Goal: Task Accomplishment & Management: Use online tool/utility

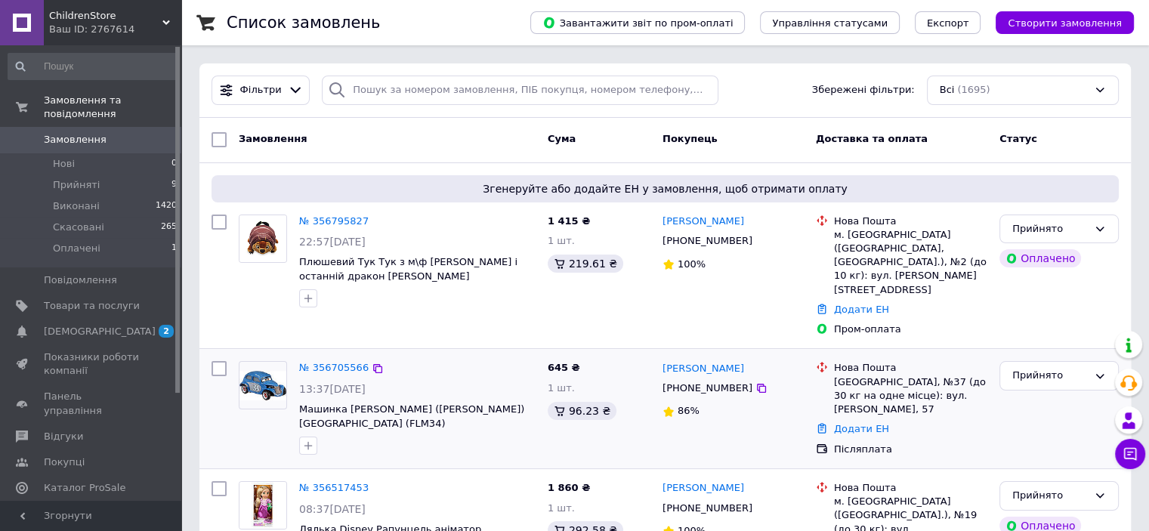
scroll to position [76, 0]
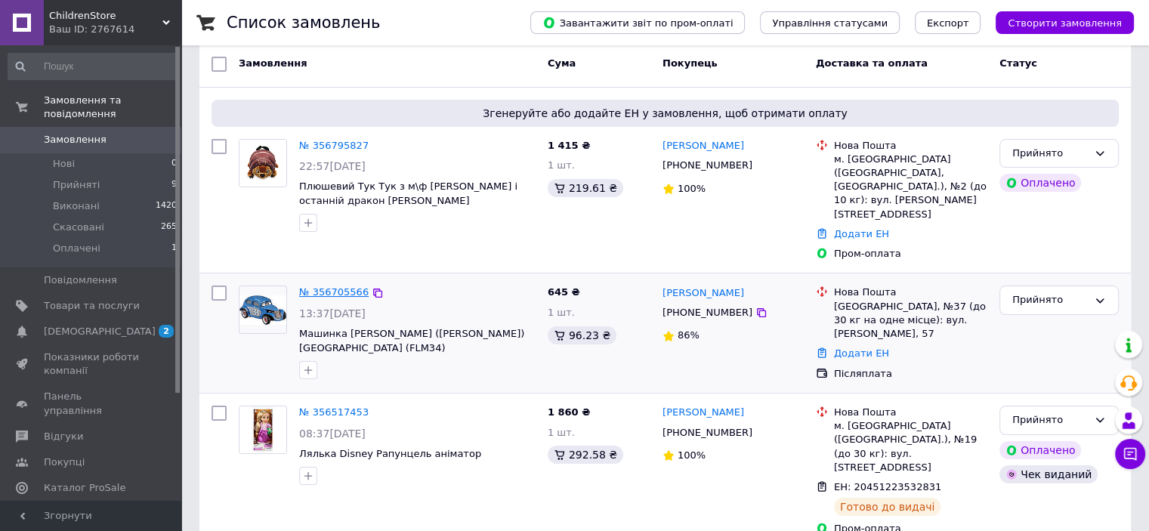
click at [343, 286] on link "№ 356705566" at bounding box center [334, 291] width 70 height 11
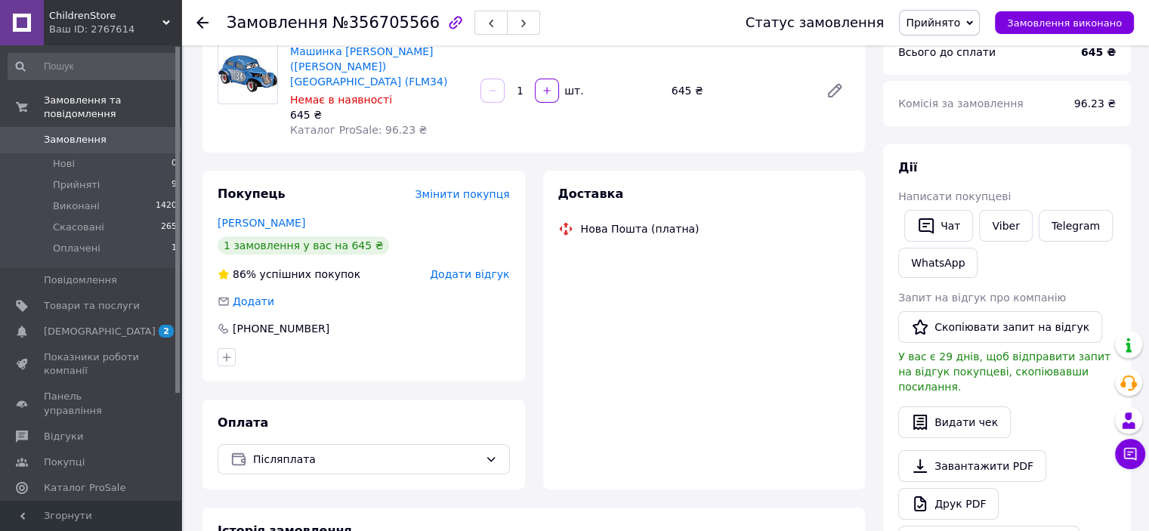
scroll to position [151, 0]
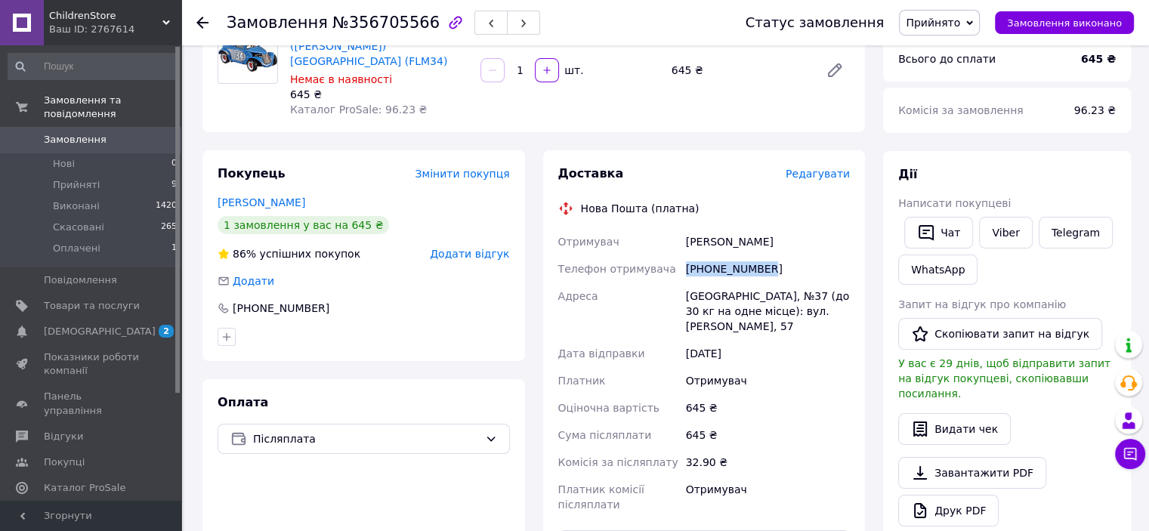
drag, startPoint x: 771, startPoint y: 261, endPoint x: 663, endPoint y: 259, distance: 108.1
click at [663, 259] on div "Отримувач [PERSON_NAME] отримувача [PHONE_NUMBER] Адреса Одеса, №37 (до 30 кг н…" at bounding box center [704, 373] width 298 height 290
copy div "Телефон отримувача [PHONE_NUMBER]"
drag, startPoint x: 728, startPoint y: 229, endPoint x: 684, endPoint y: 227, distance: 43.1
click at [684, 228] on div "[PERSON_NAME]" at bounding box center [768, 241] width 170 height 27
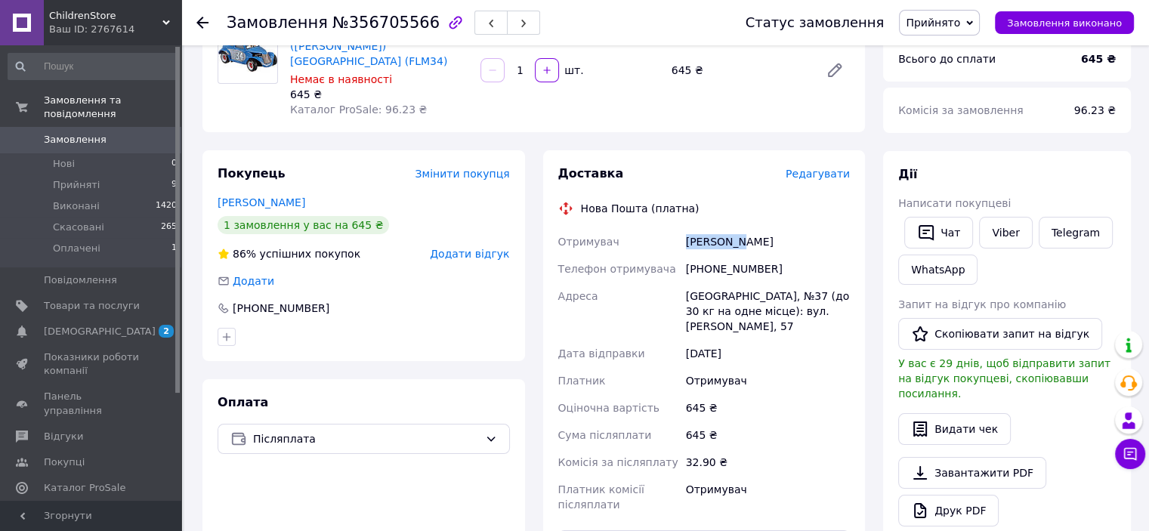
copy div "[PERSON_NAME]"
drag, startPoint x: 762, startPoint y: 232, endPoint x: 729, endPoint y: 232, distance: 32.5
click at [729, 232] on div "[PERSON_NAME]" at bounding box center [768, 241] width 170 height 27
copy div "[PERSON_NAME]"
drag, startPoint x: 678, startPoint y: 278, endPoint x: 713, endPoint y: 282, distance: 35.0
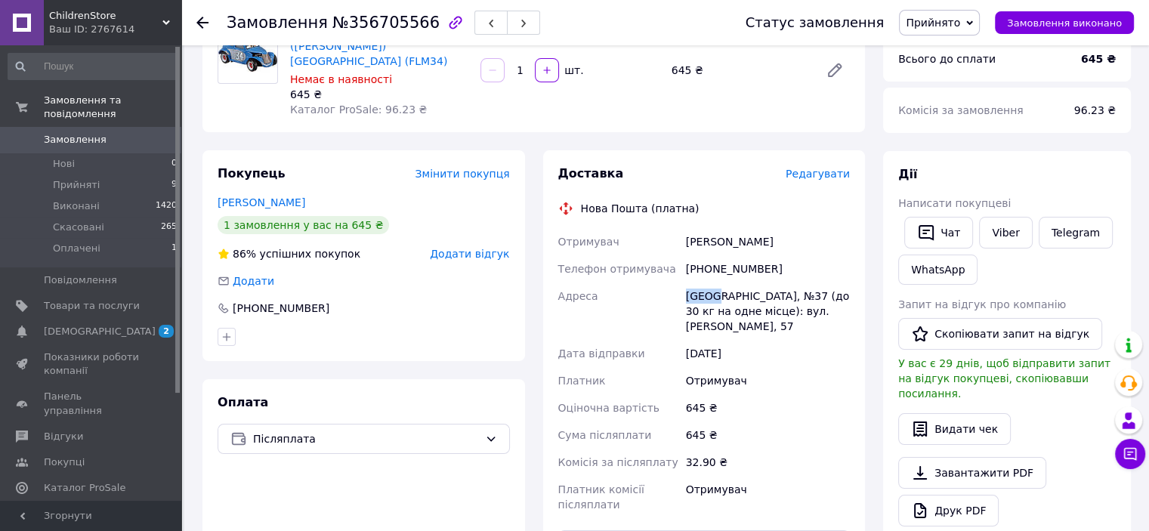
click at [713, 282] on div "Отримувач [PERSON_NAME] отримувача [PHONE_NUMBER] Адреса Одеса, №37 (до 30 кг н…" at bounding box center [704, 373] width 298 height 290
copy div "[PERSON_NAME][GEOGRAPHIC_DATA]"
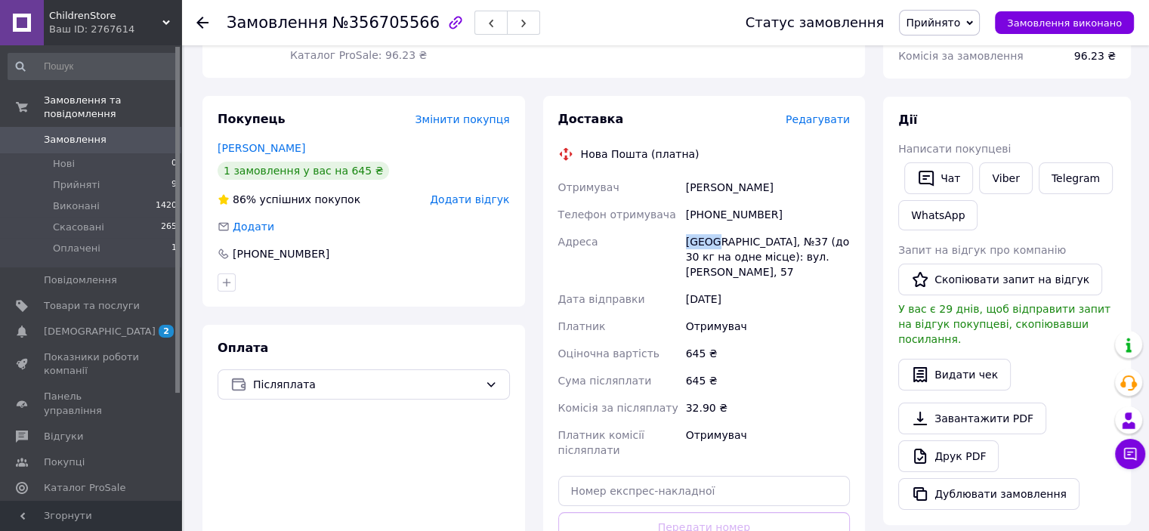
scroll to position [227, 0]
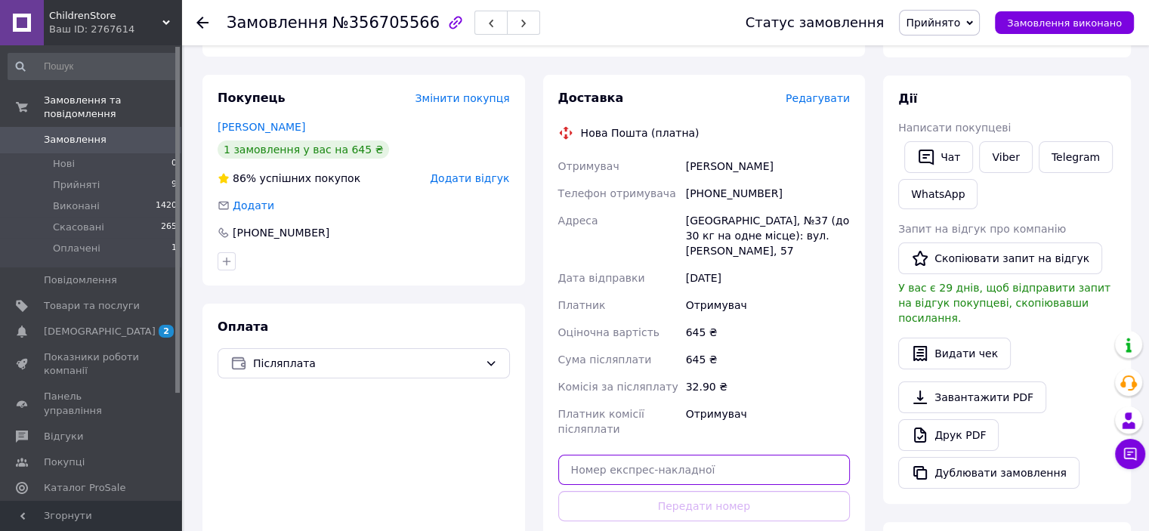
click at [607, 455] on input "text" at bounding box center [704, 470] width 292 height 30
paste input "20451225217102"
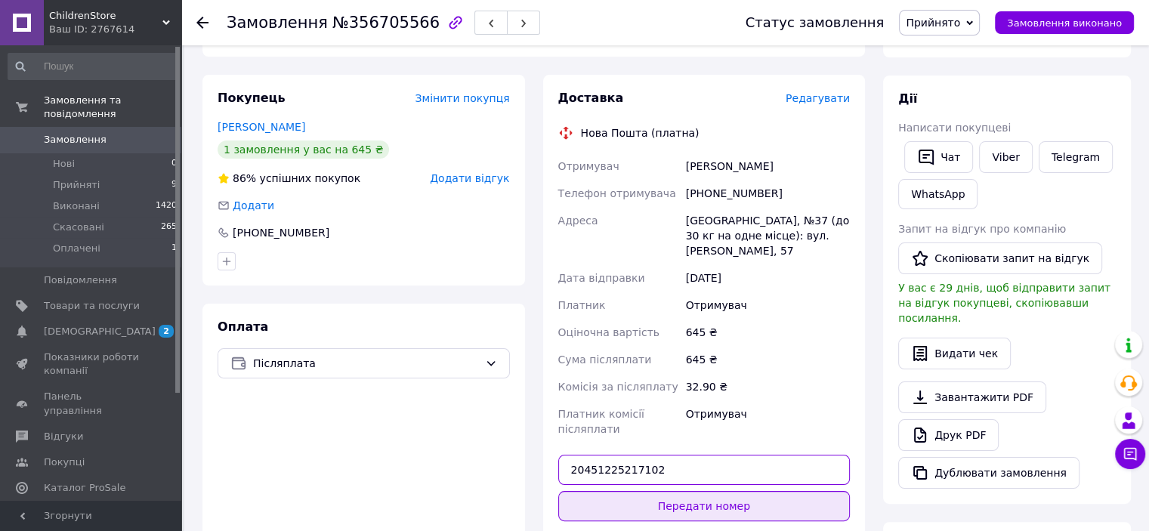
type input "20451225217102"
click at [697, 491] on button "Передати номер" at bounding box center [704, 506] width 292 height 30
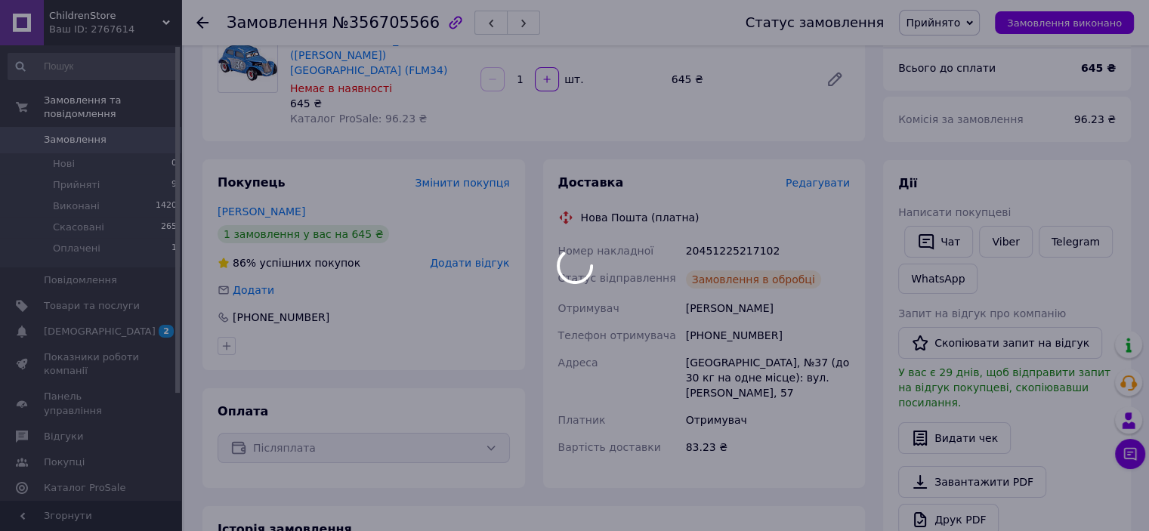
scroll to position [0, 0]
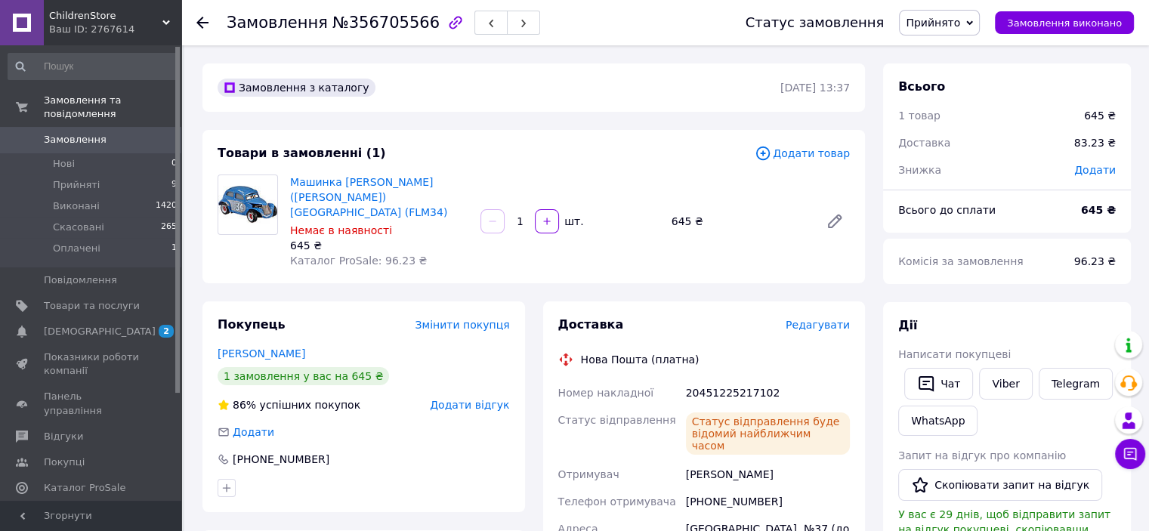
click at [200, 22] on use at bounding box center [202, 23] width 12 height 12
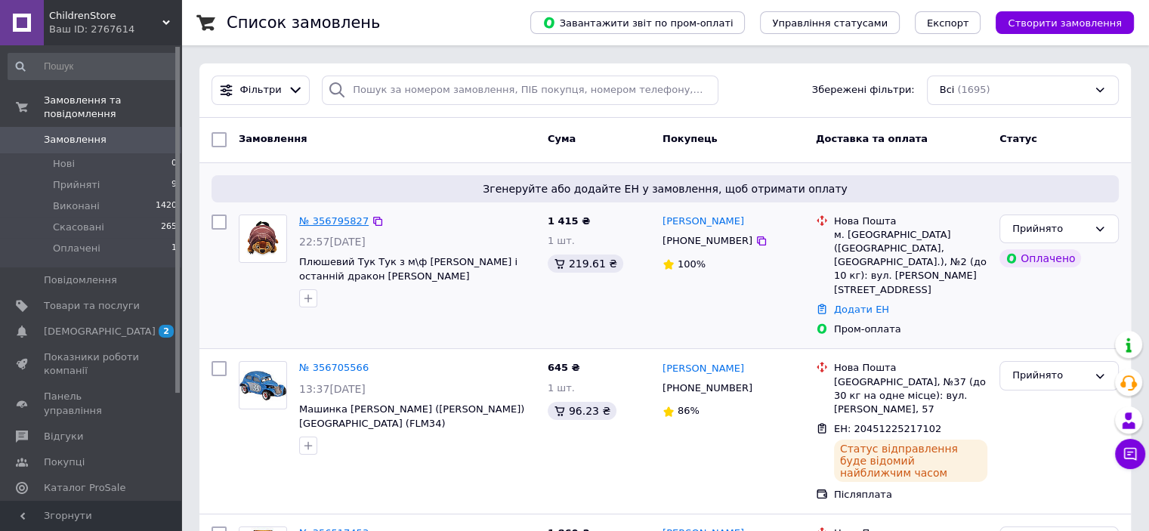
click at [351, 221] on link "№ 356795827" at bounding box center [334, 220] width 70 height 11
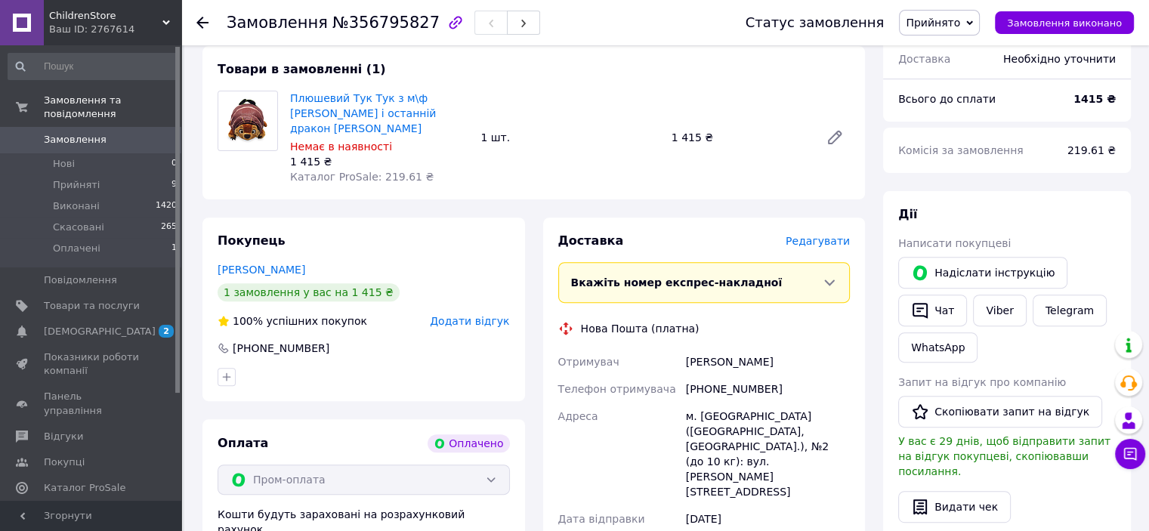
scroll to position [529, 0]
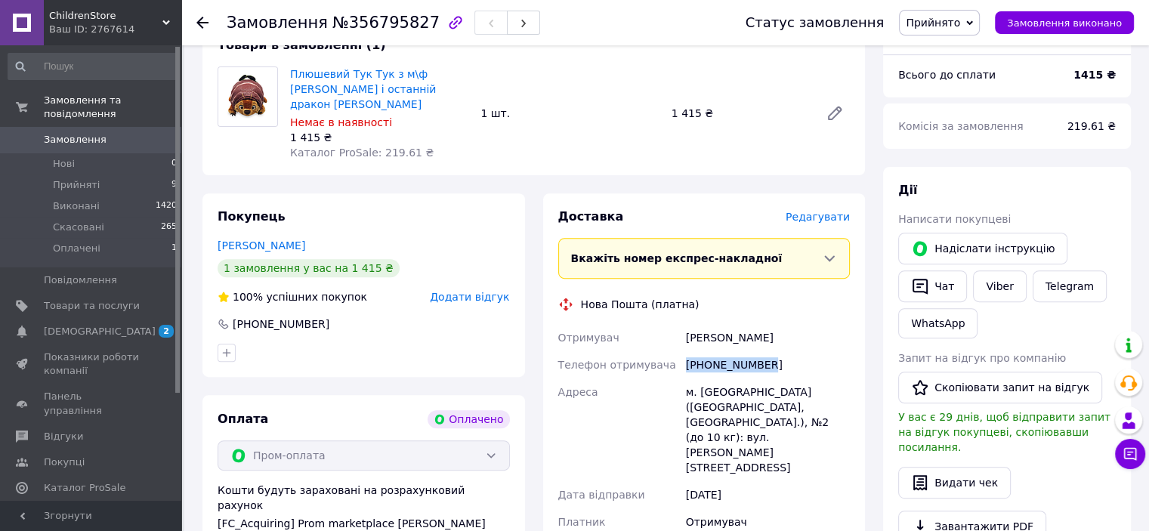
drag, startPoint x: 768, startPoint y: 342, endPoint x: 666, endPoint y: 344, distance: 102.0
click at [666, 344] on div "Отримувач [PERSON_NAME] Телефон отримувача [PHONE_NUMBER] Адреса м. [GEOGRAPHIC…" at bounding box center [704, 443] width 298 height 239
copy div "Телефон отримувача [PHONE_NUMBER]"
drag, startPoint x: 734, startPoint y: 321, endPoint x: 685, endPoint y: 325, distance: 48.5
click at [685, 325] on div "[PERSON_NAME]" at bounding box center [768, 337] width 170 height 27
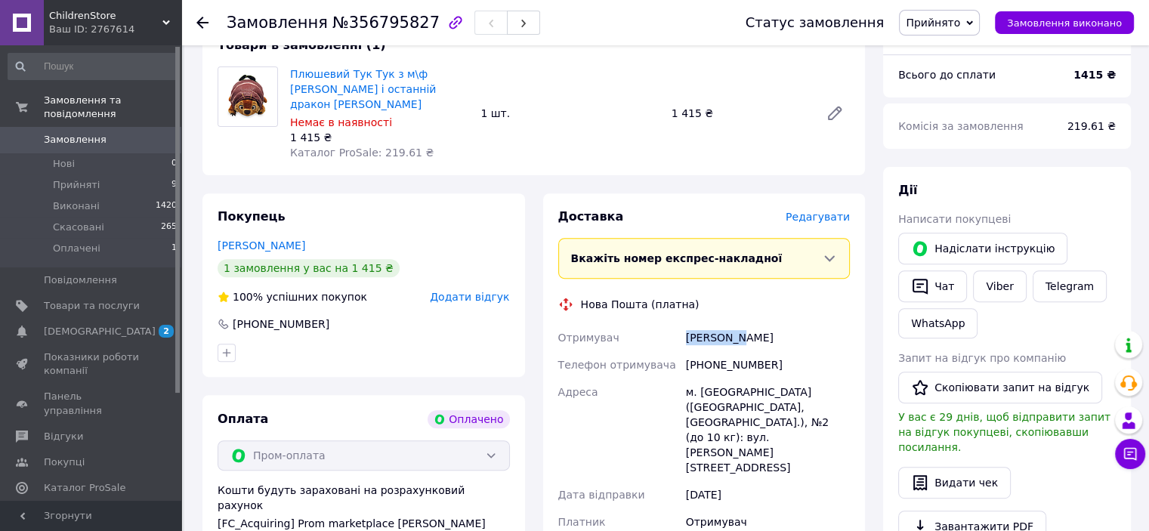
copy div "[PERSON_NAME]"
drag, startPoint x: 763, startPoint y: 327, endPoint x: 735, endPoint y: 326, distance: 28.0
click at [735, 326] on div "[PERSON_NAME]" at bounding box center [768, 337] width 170 height 27
copy div "[PERSON_NAME]"
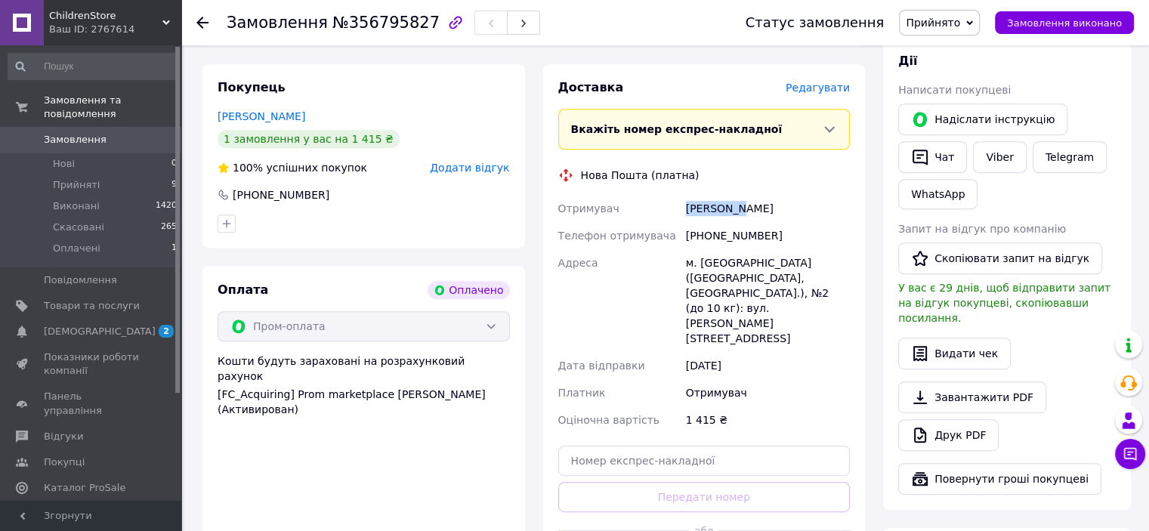
scroll to position [680, 0]
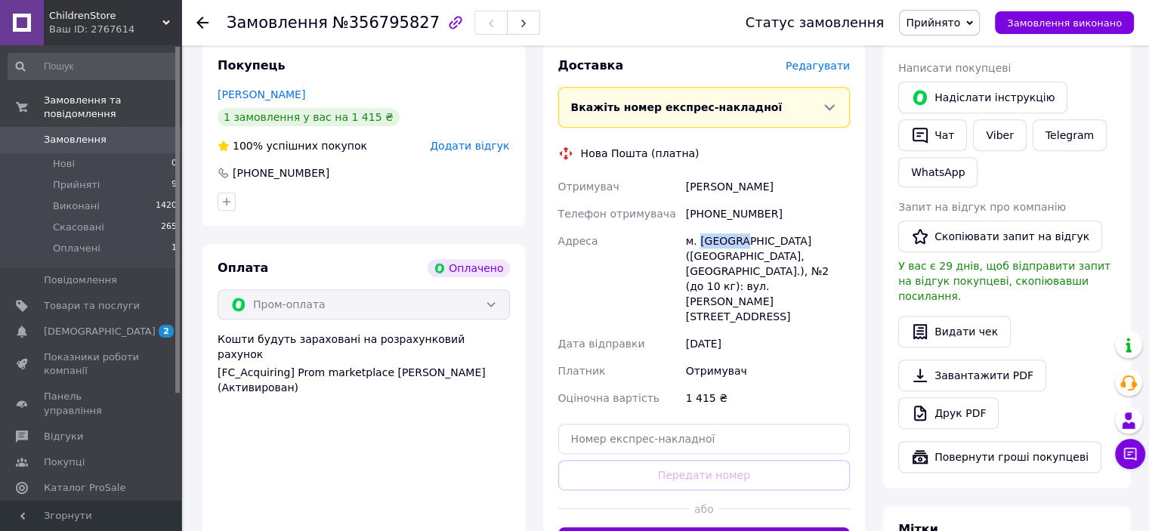
drag, startPoint x: 697, startPoint y: 226, endPoint x: 740, endPoint y: 229, distance: 43.2
click at [740, 229] on div "м. [GEOGRAPHIC_DATA] ([GEOGRAPHIC_DATA], [GEOGRAPHIC_DATA].), №2 (до 10 кг): ву…" at bounding box center [768, 278] width 170 height 103
copy div "Дубляни"
click at [643, 424] on input "text" at bounding box center [704, 439] width 292 height 30
paste input "20451225219461"
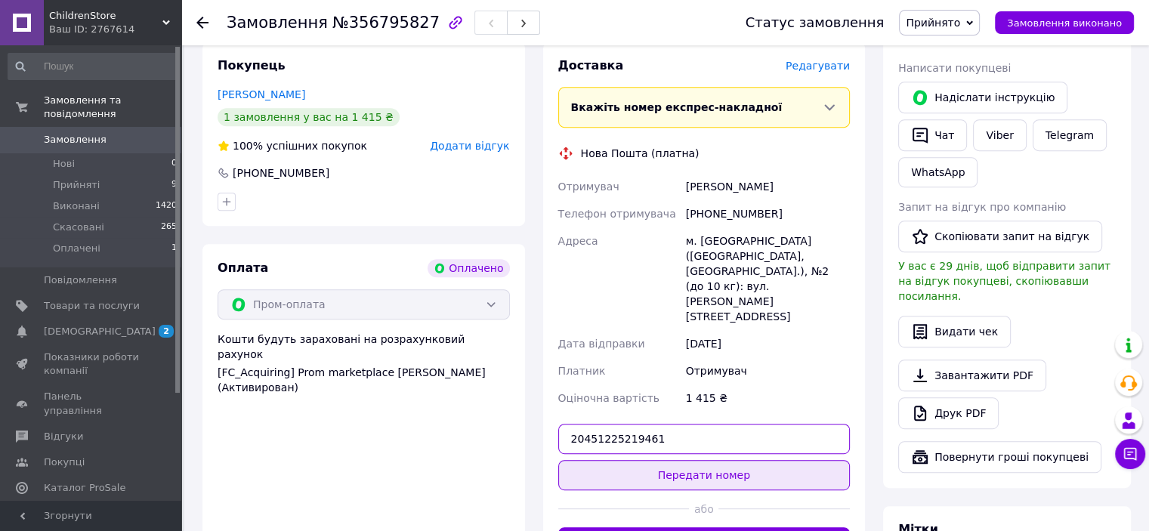
type input "20451225219461"
click at [693, 460] on button "Передати номер" at bounding box center [704, 475] width 292 height 30
